Goal: Information Seeking & Learning: Learn about a topic

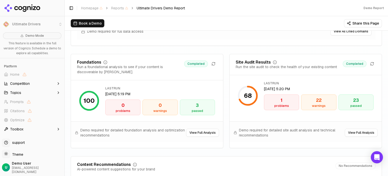
scroll to position [707, 0]
click at [278, 106] on div "problems" at bounding box center [281, 106] width 31 height 4
click at [312, 106] on div "warnings" at bounding box center [318, 106] width 31 height 4
click at [357, 134] on button "View Full Analysis" at bounding box center [361, 132] width 33 height 8
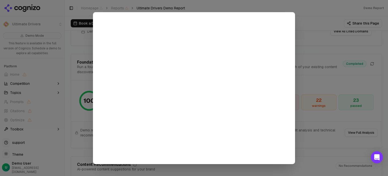
click at [312, 11] on div at bounding box center [194, 88] width 388 height 176
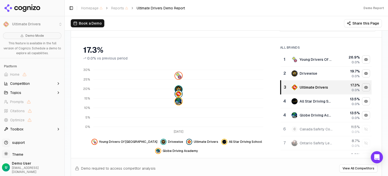
scroll to position [0, 0]
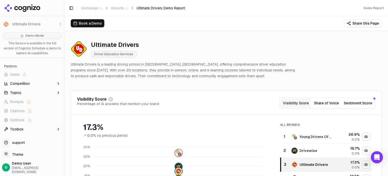
click at [351, 23] on button "Share this Page" at bounding box center [363, 23] width 38 height 8
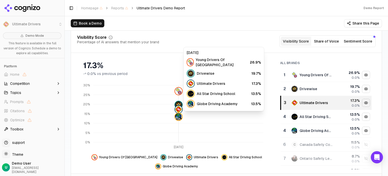
scroll to position [76, 0]
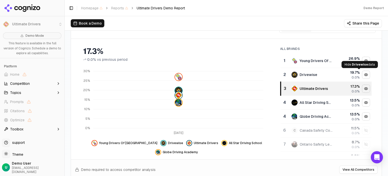
click at [362, 73] on div "Hide drivewise data" at bounding box center [366, 75] width 8 height 8
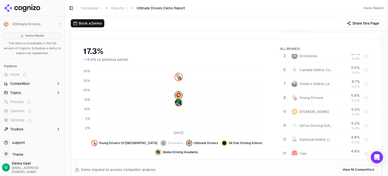
scroll to position [0, 0]
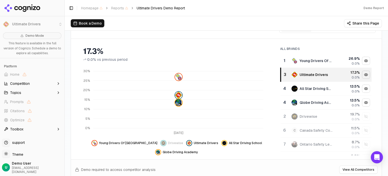
click at [256, 35] on div "Visibility Score Percentage of AI answers that mention your brand Visibility Sc…" at bounding box center [226, 29] width 311 height 17
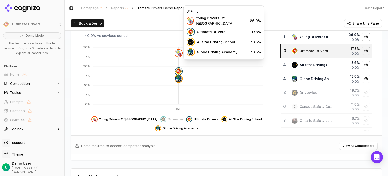
scroll to position [101, 0]
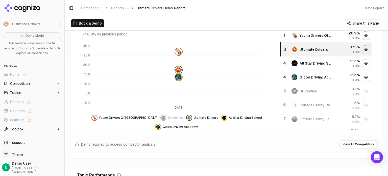
click at [168, 117] on span "Drivewise" at bounding box center [175, 117] width 15 height 4
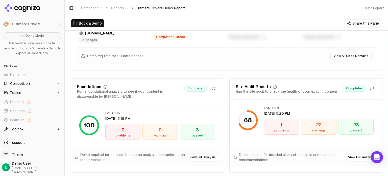
scroll to position [682, 0]
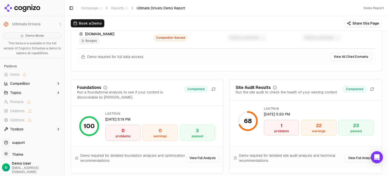
click at [322, 133] on div "warnings" at bounding box center [318, 131] width 31 height 4
click at [321, 133] on div "warnings" at bounding box center [318, 131] width 31 height 4
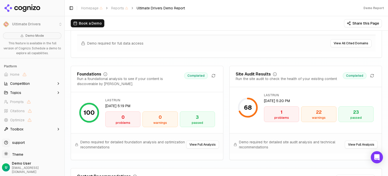
scroll to position [732, 0]
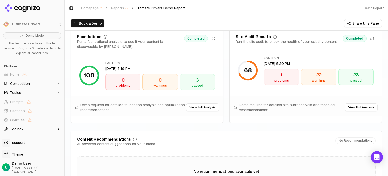
click at [351, 109] on button "View Full Analysis" at bounding box center [361, 107] width 33 height 8
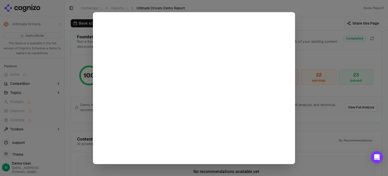
click at [312, 149] on div at bounding box center [194, 88] width 388 height 176
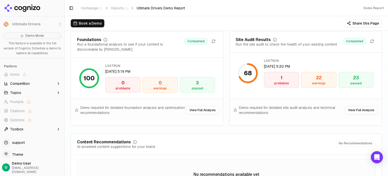
scroll to position [831, 0]
